Goal: Information Seeking & Learning: Learn about a topic

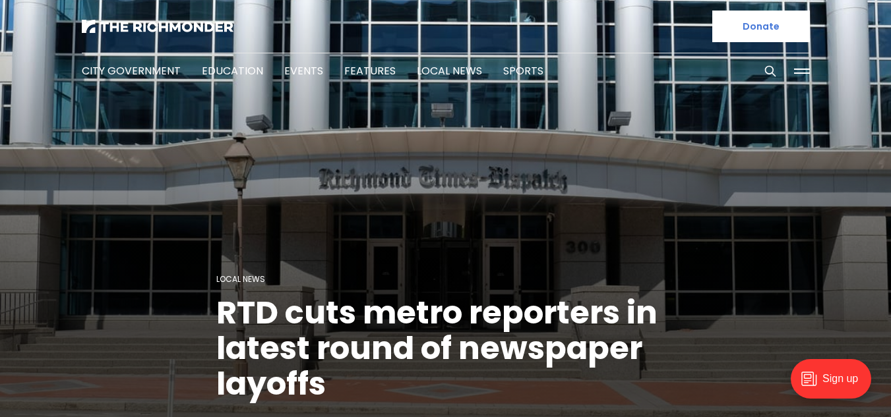
click at [797, 68] on button at bounding box center [802, 71] width 20 height 20
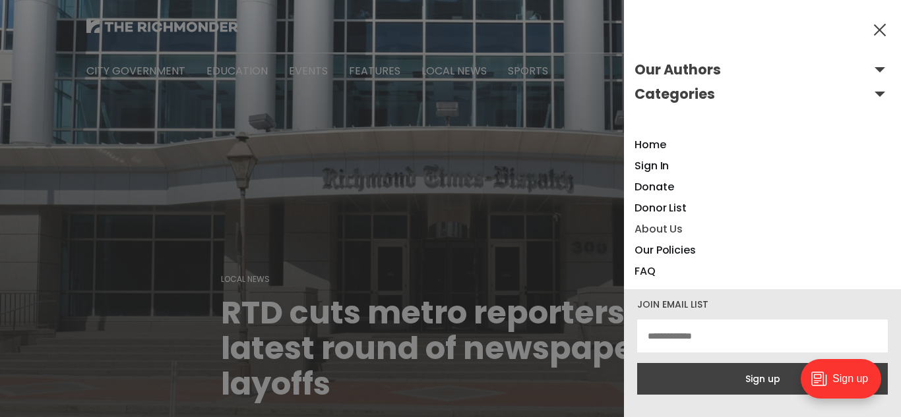
click at [662, 232] on link "About Us" at bounding box center [658, 229] width 48 height 15
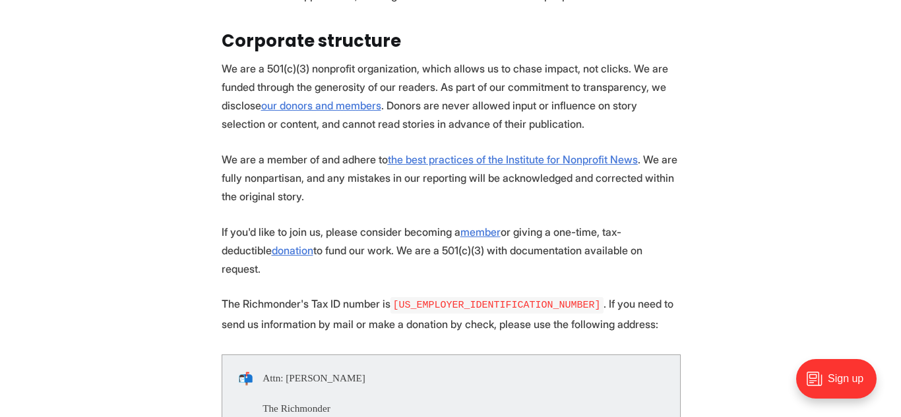
scroll to position [791, 0]
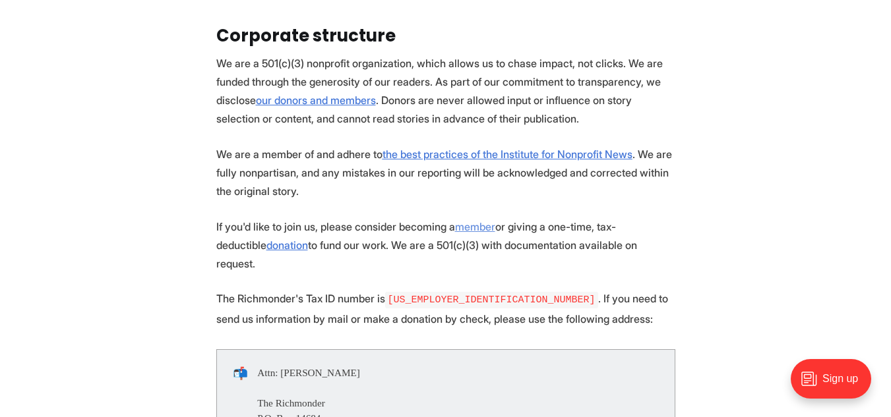
click at [473, 220] on link "member" at bounding box center [475, 226] width 40 height 13
